Goal: Transaction & Acquisition: Purchase product/service

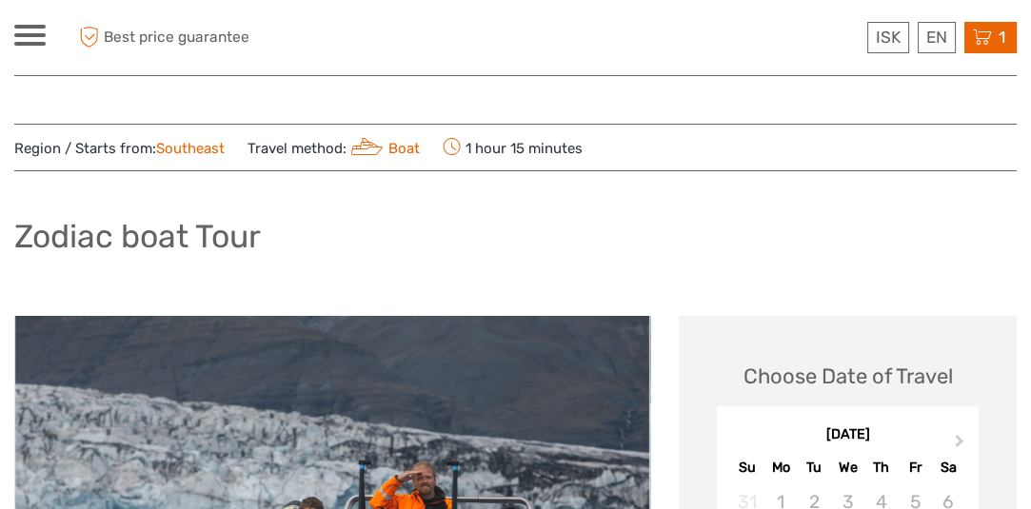
click at [991, 41] on icon at bounding box center [981, 38] width 19 height 24
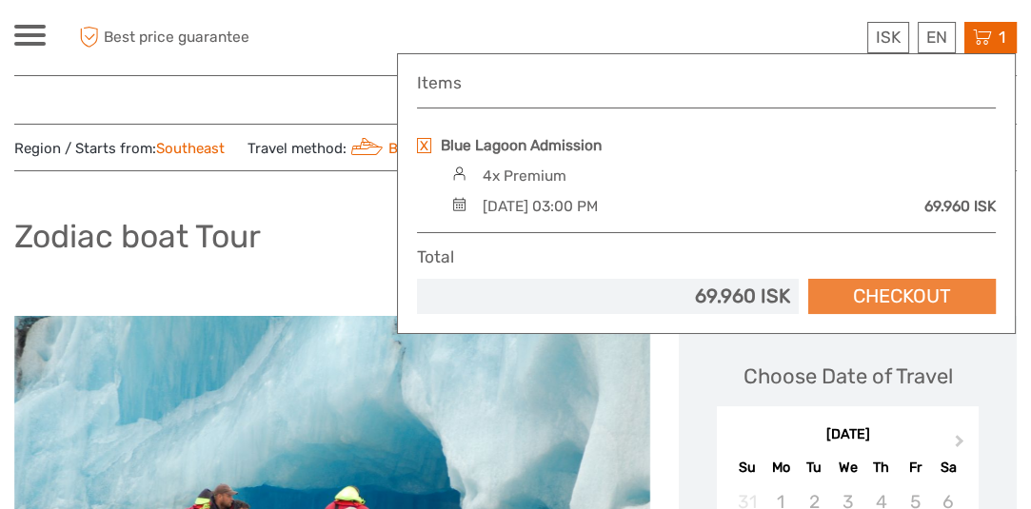
click at [909, 288] on link "Checkout" at bounding box center [901, 296] width 187 height 35
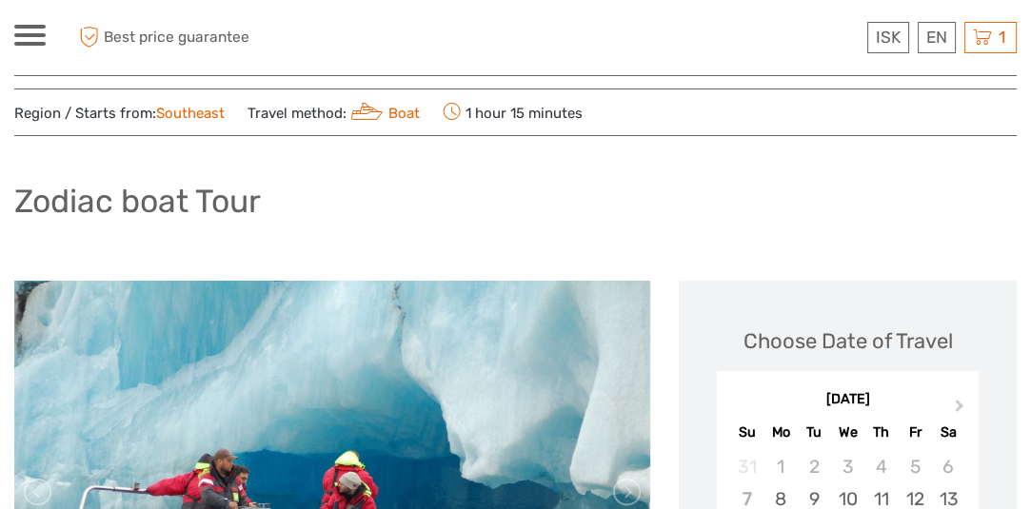
scroll to position [68, 0]
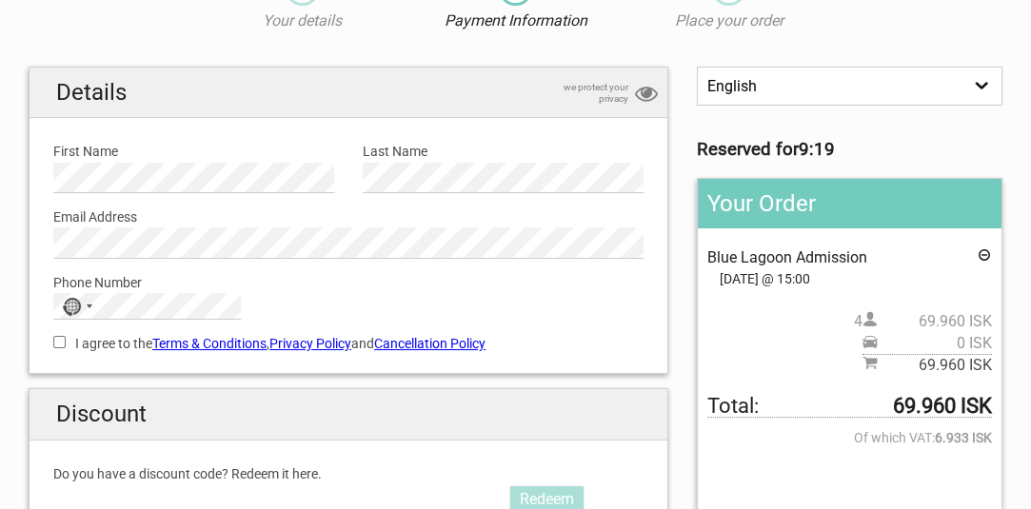
scroll to position [104, 0]
type input "+886933200508"
click at [258, 290] on label "Phone Number" at bounding box center [348, 281] width 590 height 21
click at [55, 339] on input "I agree to the Terms & Conditions , Privacy Policy and Cancellation Policy" at bounding box center [59, 341] width 12 height 12
checkbox input "true"
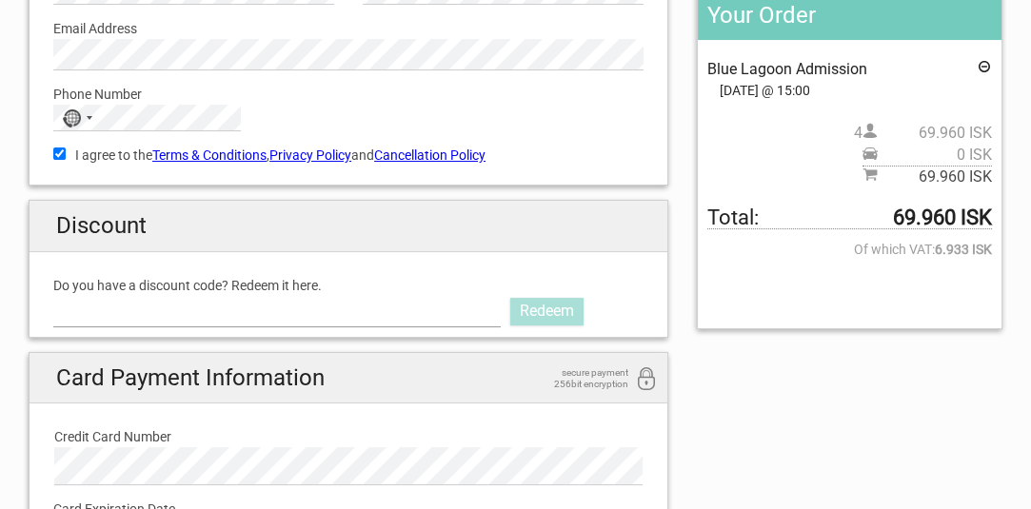
click at [156, 317] on input "Do you have a discount code? Redeem it here." at bounding box center [276, 311] width 447 height 30
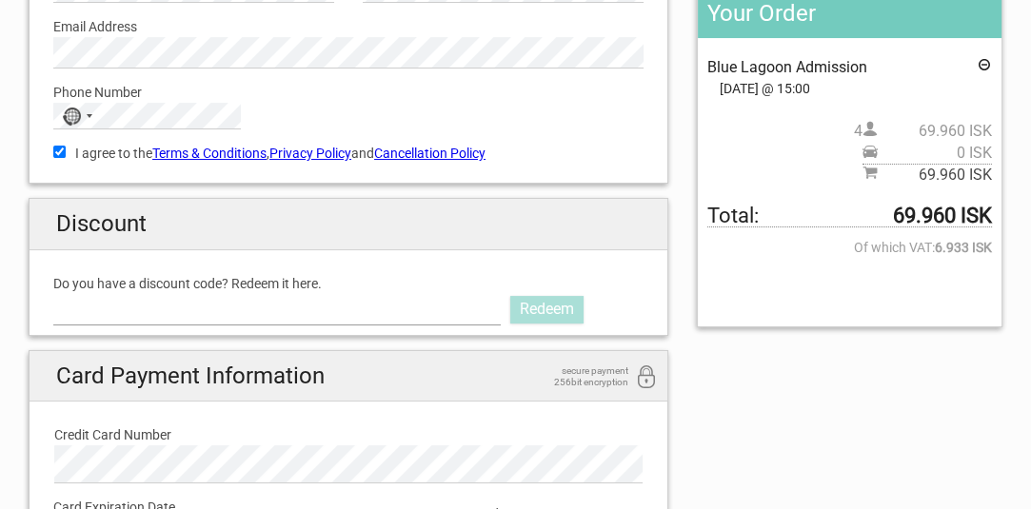
scroll to position [294, 0]
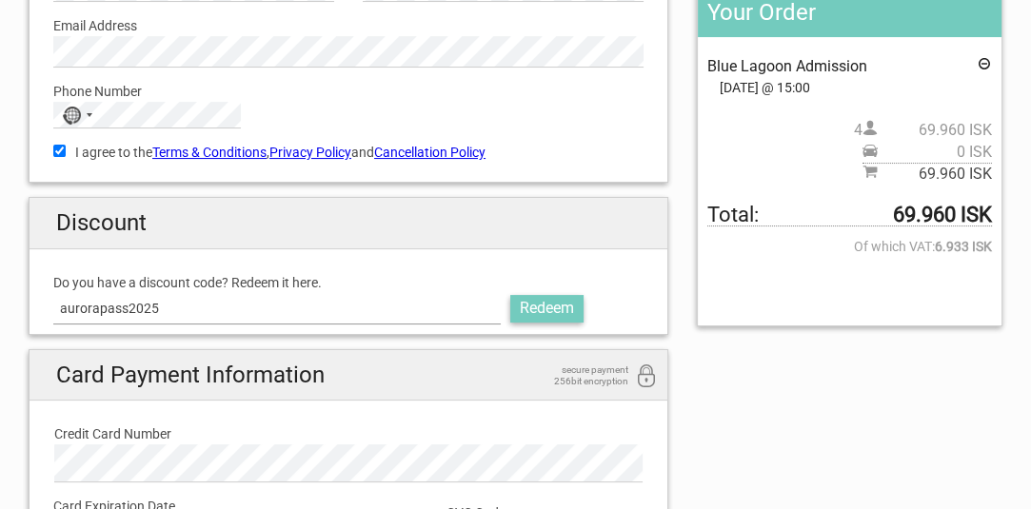
type input "aurorapass2025"
click at [533, 311] on link "Redeem" at bounding box center [546, 308] width 73 height 27
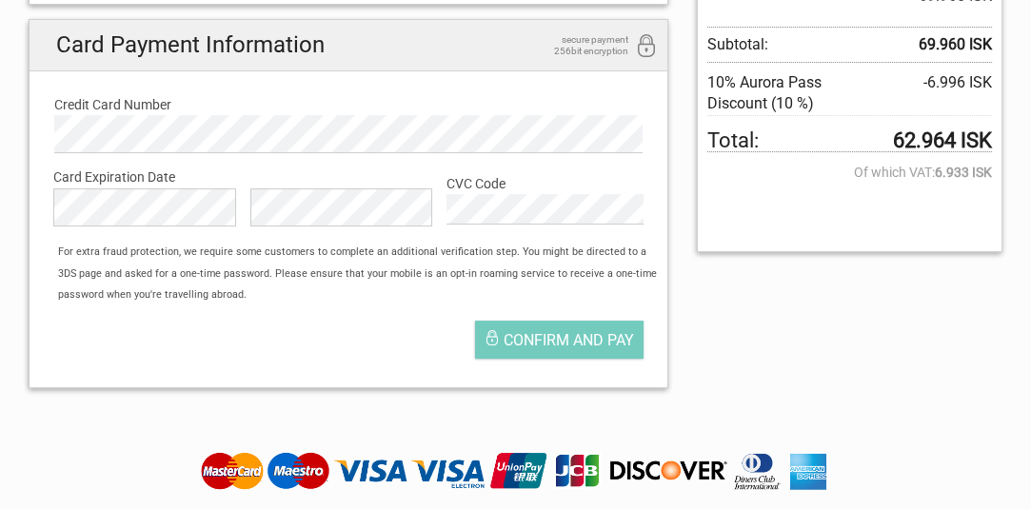
scroll to position [472, 0]
click at [209, 173] on label "Card Expiration Date" at bounding box center [348, 177] width 590 height 21
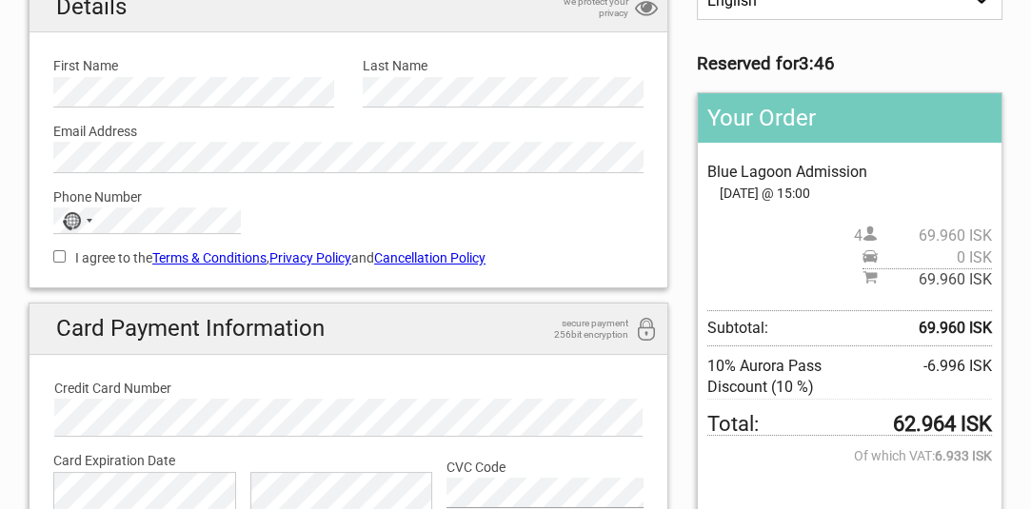
scroll to position [187, 0]
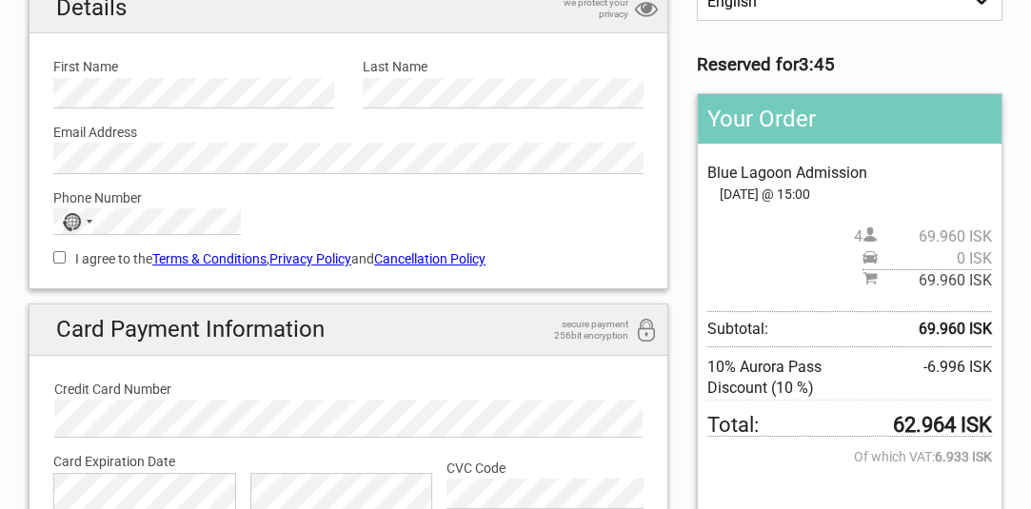
click at [56, 257] on input "I agree to the Terms & Conditions , Privacy Policy and Cancellation Policy" at bounding box center [59, 257] width 12 height 12
checkbox input "true"
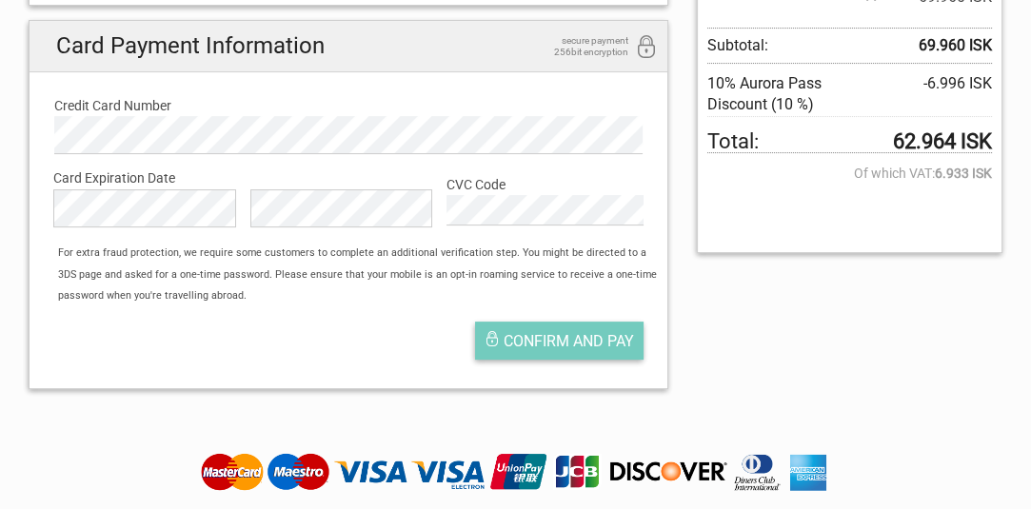
click at [598, 341] on span "Confirm and pay" at bounding box center [568, 341] width 130 height 18
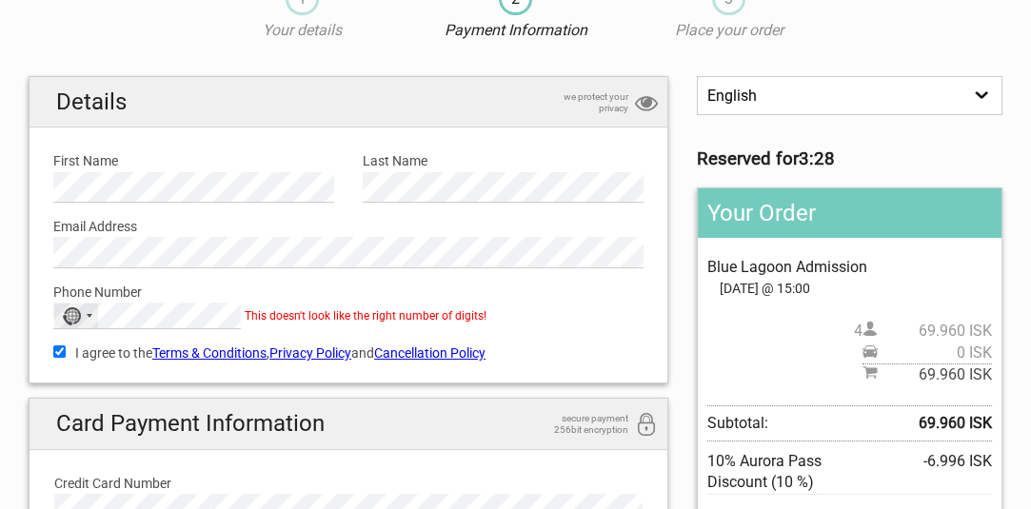
scroll to position [92, 0]
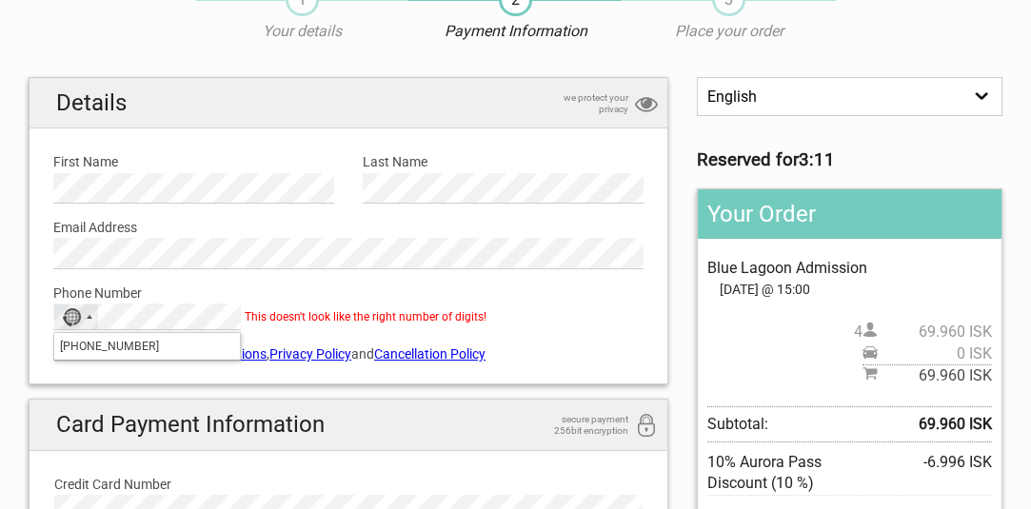
click at [87, 344] on input "+886933200508" at bounding box center [147, 346] width 186 height 27
click at [156, 342] on input "+8860933200508" at bounding box center [147, 346] width 186 height 27
click at [92, 347] on input "+8860933200508" at bounding box center [147, 346] width 186 height 27
click at [86, 313] on div "No country selected" at bounding box center [76, 316] width 44 height 25
click at [63, 367] on div "I agree to the Terms & Conditions , Privacy Policy and Cancellation Policy You …" at bounding box center [348, 352] width 618 height 44
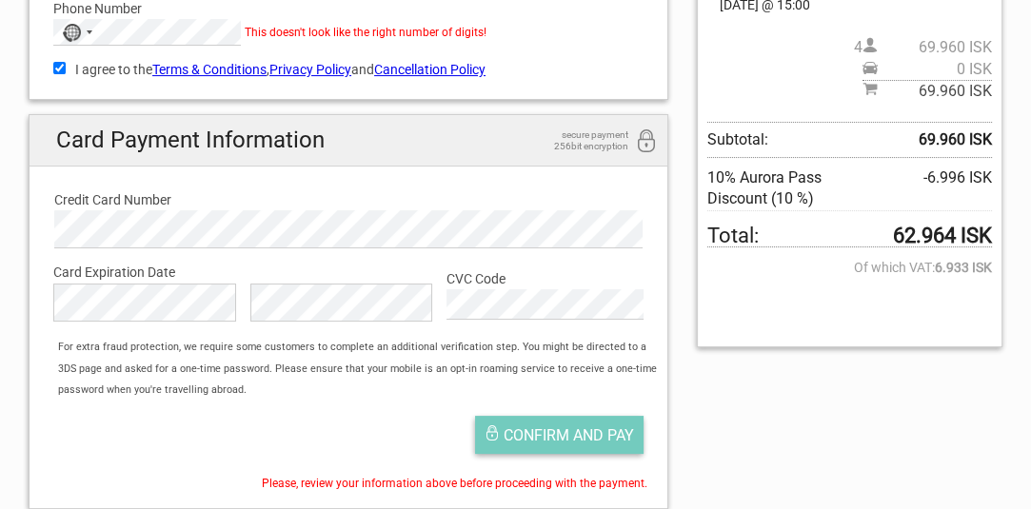
scroll to position [377, 0]
click at [523, 432] on span "Confirm and pay" at bounding box center [568, 435] width 130 height 18
click at [518, 426] on span "Confirm and pay" at bounding box center [568, 435] width 130 height 18
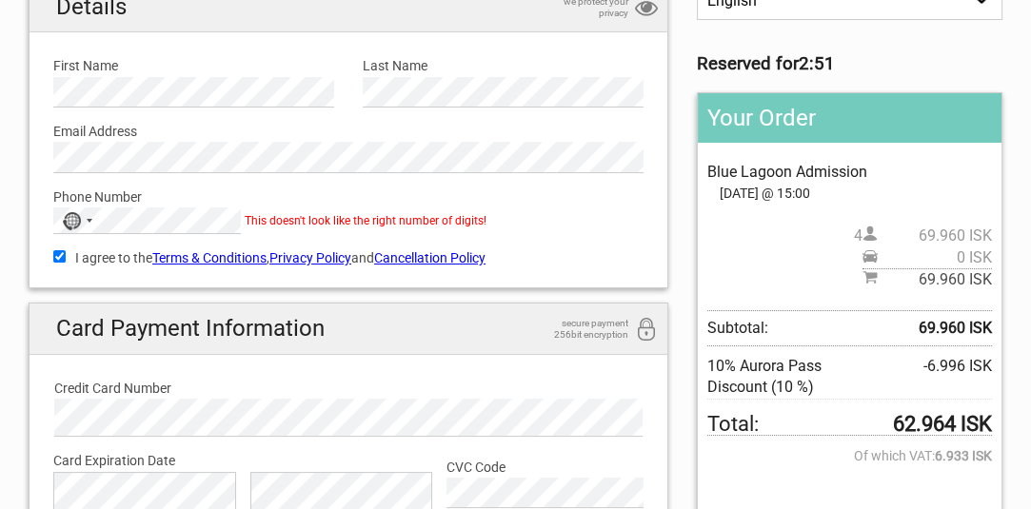
scroll to position [187, 0]
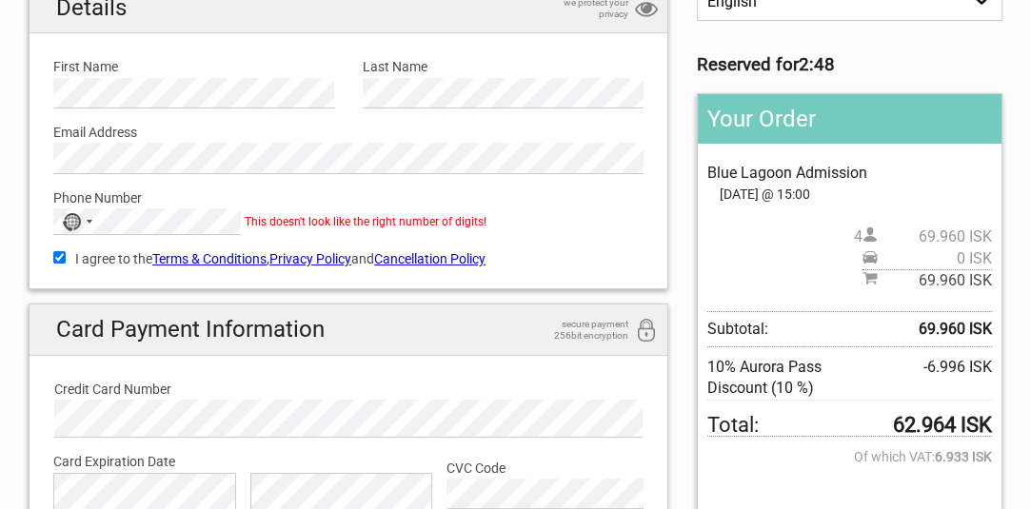
click at [89, 199] on label "Phone Number" at bounding box center [348, 197] width 590 height 21
type input "+886933200508"
click at [72, 219] on div "No country selected" at bounding box center [71, 222] width 19 height 18
click at [86, 275] on div "I agree to the Terms & Conditions , Privacy Policy and Cancellation Policy You …" at bounding box center [348, 257] width 618 height 44
click at [68, 220] on div "No country selected" at bounding box center [71, 222] width 19 height 18
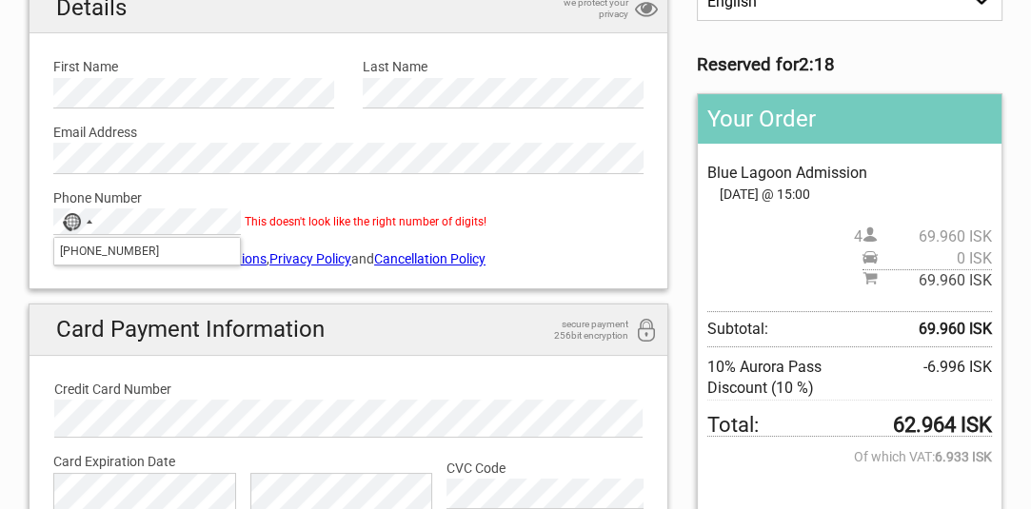
click at [89, 272] on div "I agree to the Terms & Conditions , Privacy Policy and Cancellation Policy You …" at bounding box center [348, 257] width 618 height 44
click at [260, 218] on span "This doesn't look like the right number of digits!" at bounding box center [366, 221] width 242 height 13
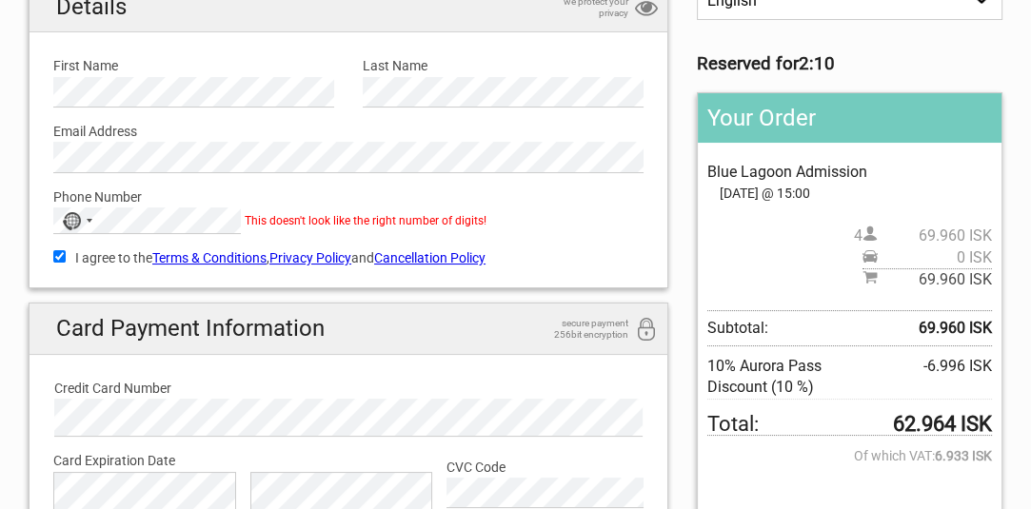
scroll to position [189, 0]
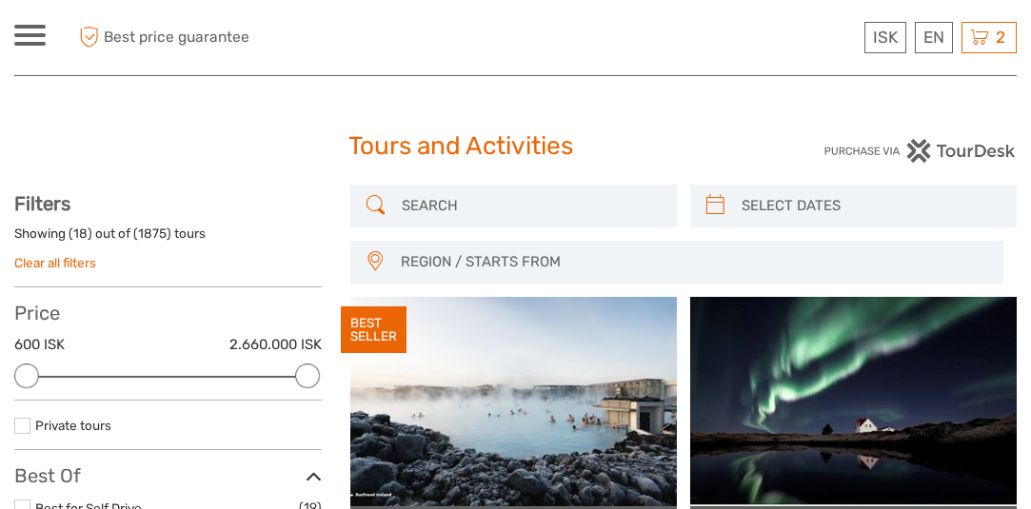
select select
